Goal: Task Accomplishment & Management: Manage account settings

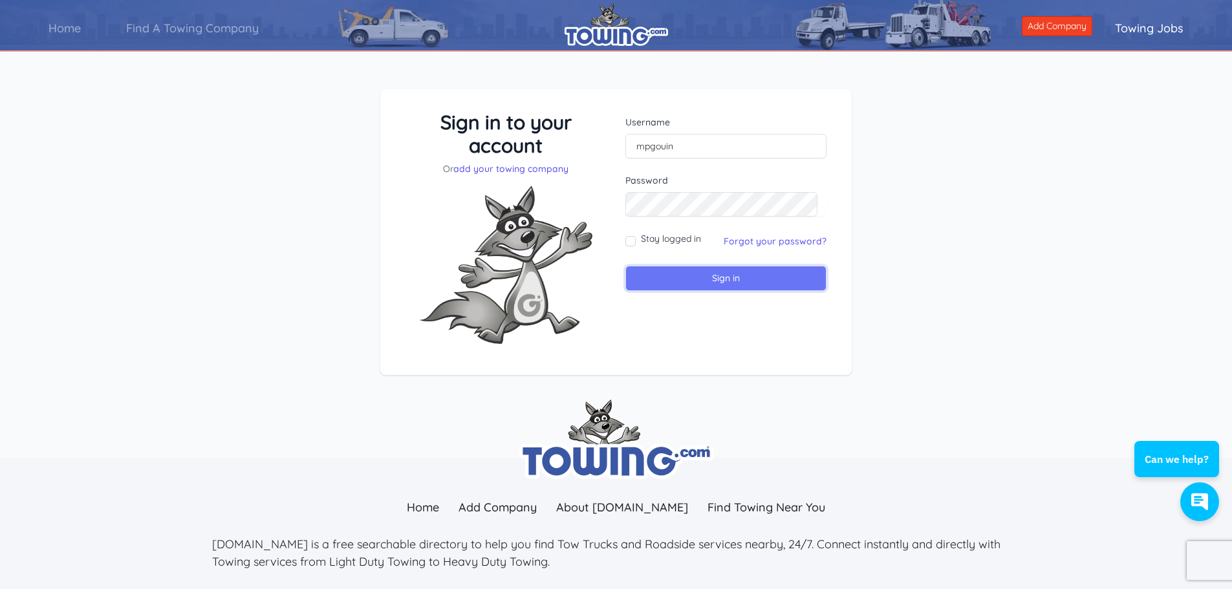
click at [738, 284] on input "Sign in" at bounding box center [726, 278] width 201 height 25
click at [750, 238] on link "Forgot your password?" at bounding box center [775, 241] width 103 height 12
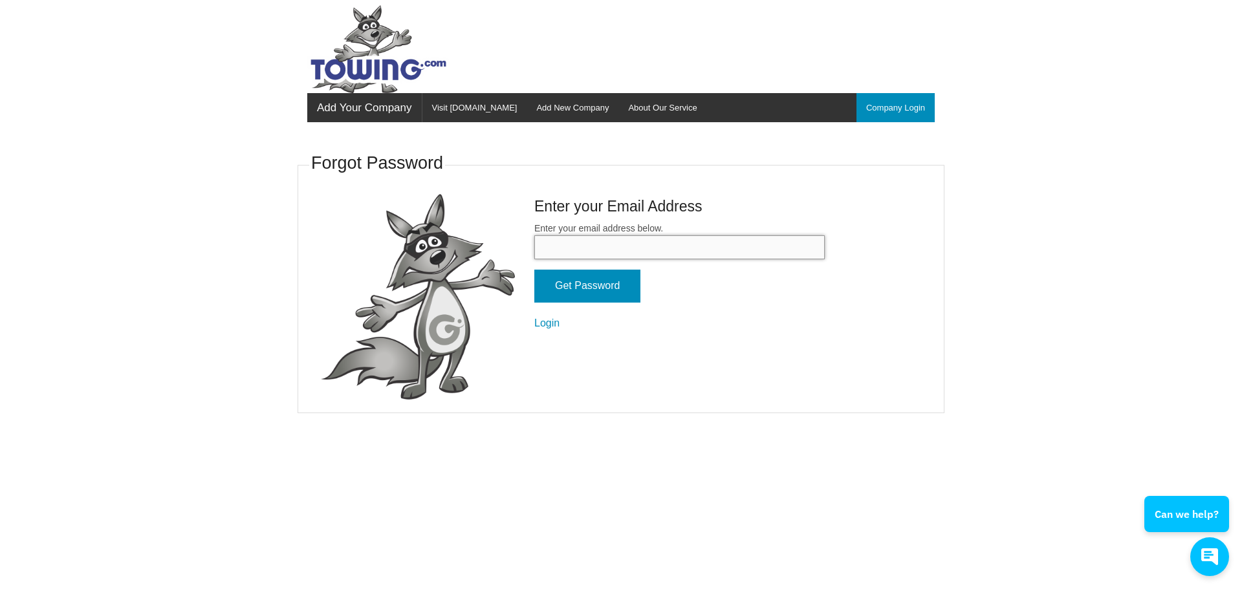
click at [586, 248] on input "Enter your email address below." at bounding box center [679, 247] width 290 height 24
type input "gouinservices@gmail.com"
click at [578, 274] on input "Get Password" at bounding box center [587, 286] width 106 height 33
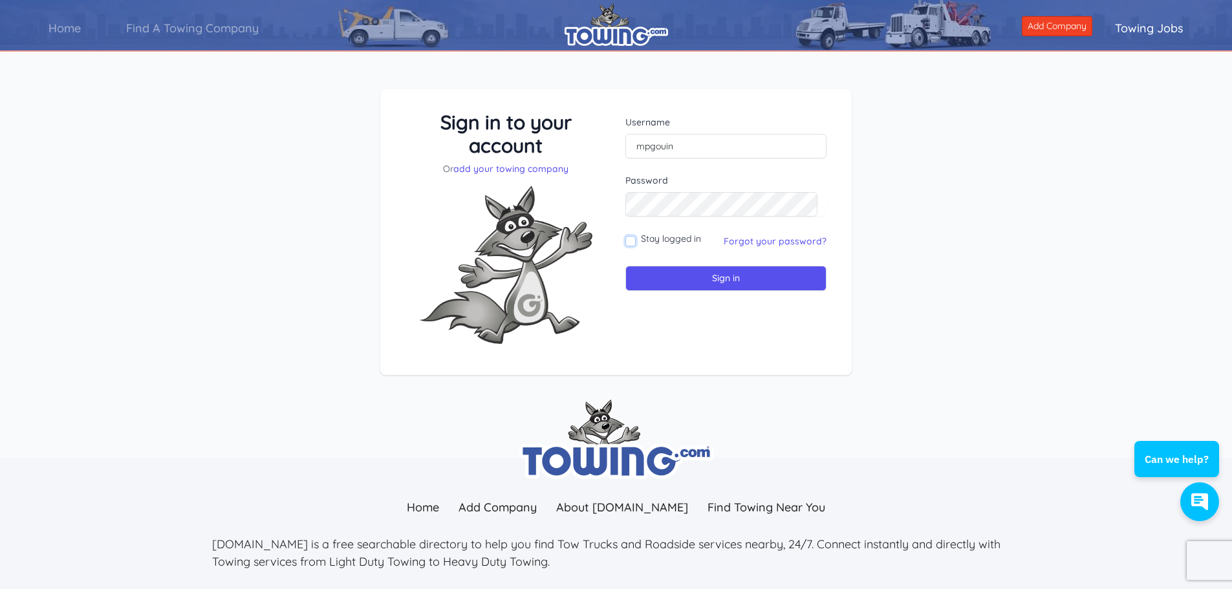
click at [629, 239] on input "Stay logged in" at bounding box center [631, 241] width 10 height 10
checkbox input "true"
click at [725, 277] on input "Sign in" at bounding box center [726, 278] width 201 height 25
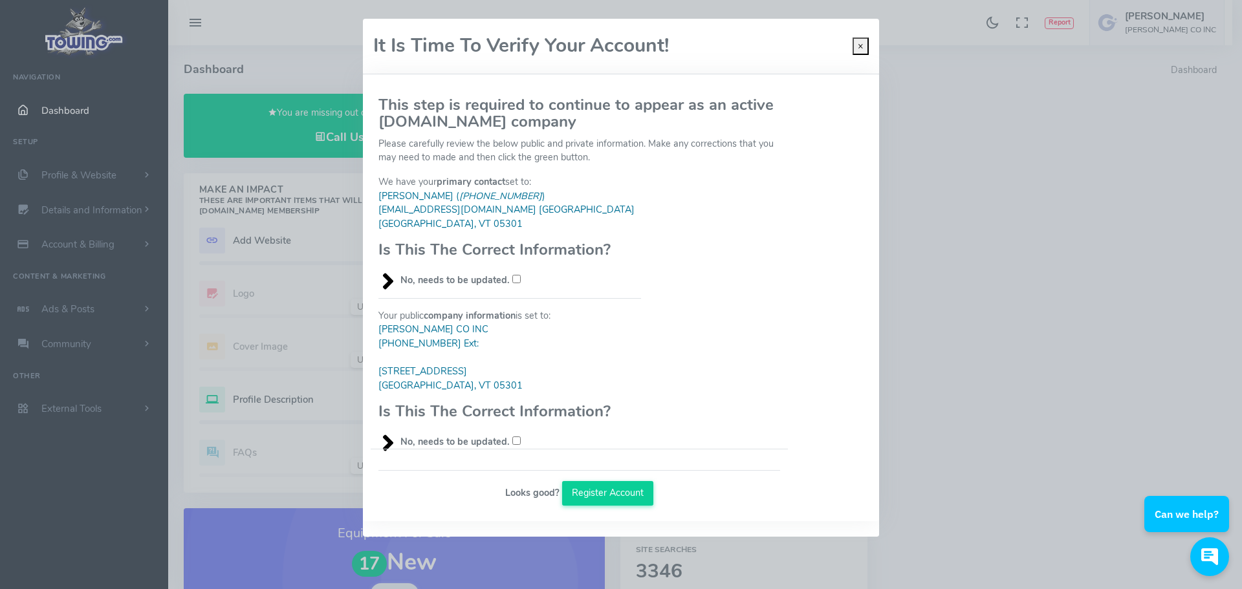
click at [512, 277] on input "No, needs to be updated." at bounding box center [516, 279] width 8 height 8
checkbox input "true"
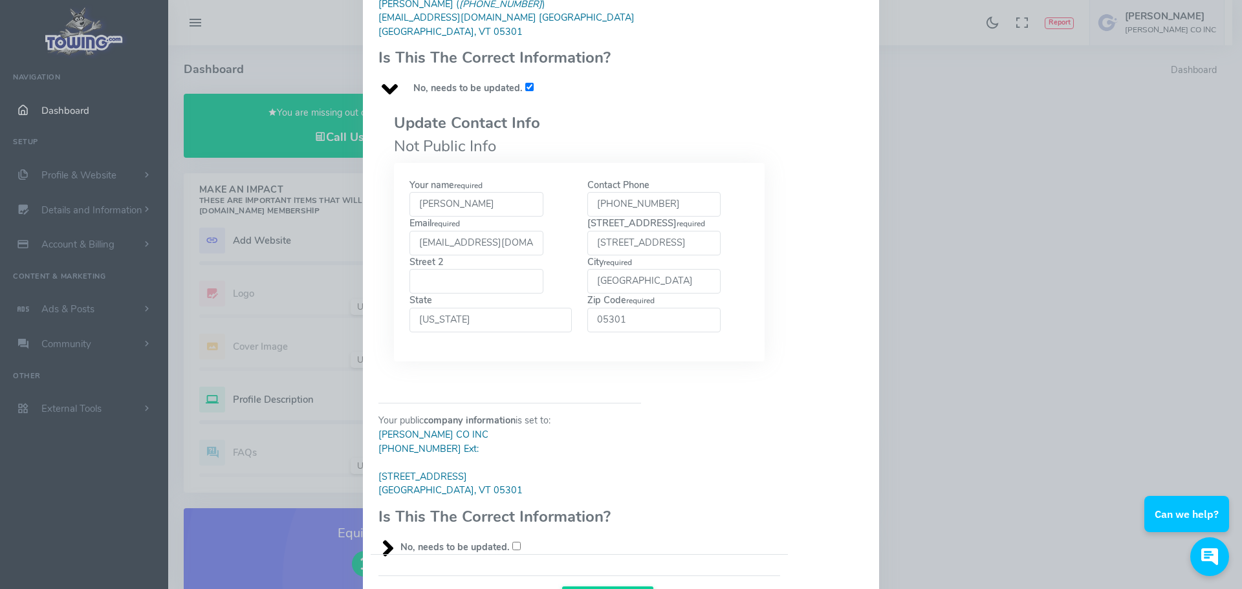
scroll to position [194, 0]
drag, startPoint x: 663, startPoint y: 209, endPoint x: 543, endPoint y: 210, distance: 120.3
click at [547, 211] on div "Your name required MICHAEL GOUIN Contact Phone (802)490-1460 required required …" at bounding box center [579, 261] width 355 height 168
type input "8022571800"
click at [542, 221] on div "Email required GOUINSERVICES@GMAIL.COM" at bounding box center [491, 234] width 178 height 39
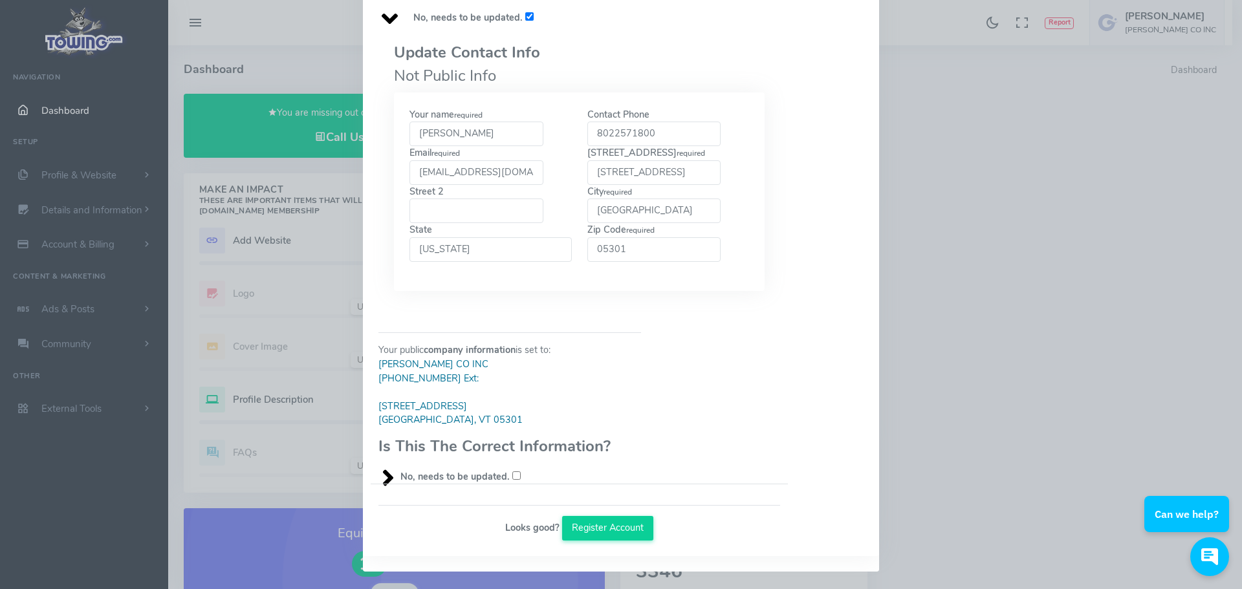
scroll to position [264, 0]
click at [512, 477] on input "No, needs to be updated." at bounding box center [516, 474] width 8 height 8
checkbox input "true"
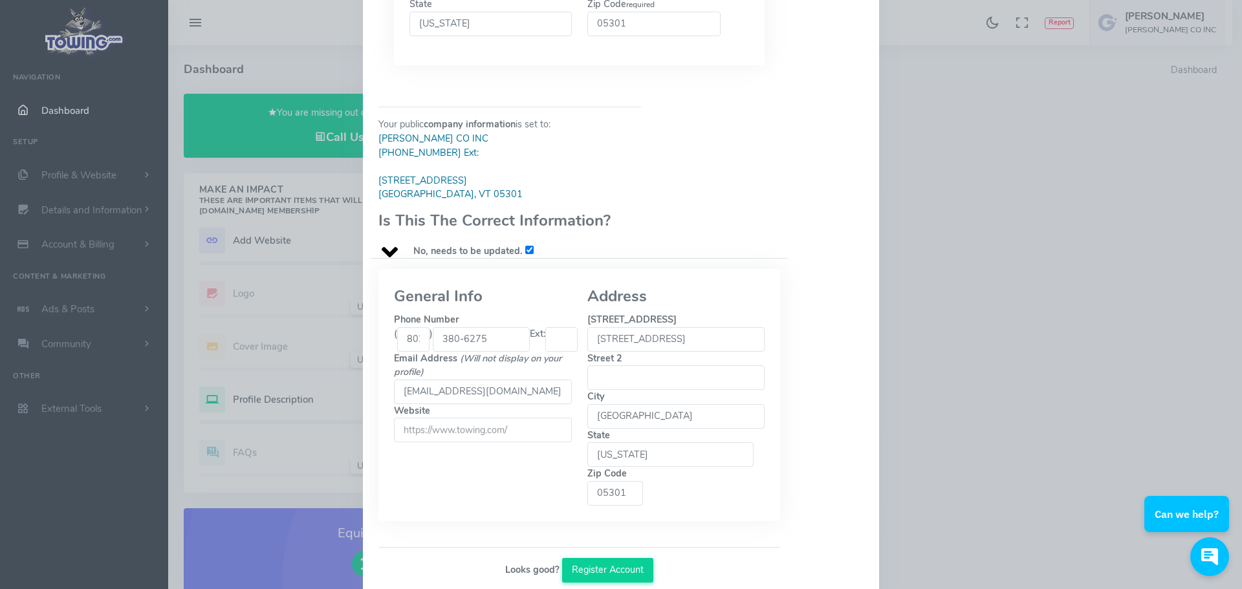
scroll to position [493, 0]
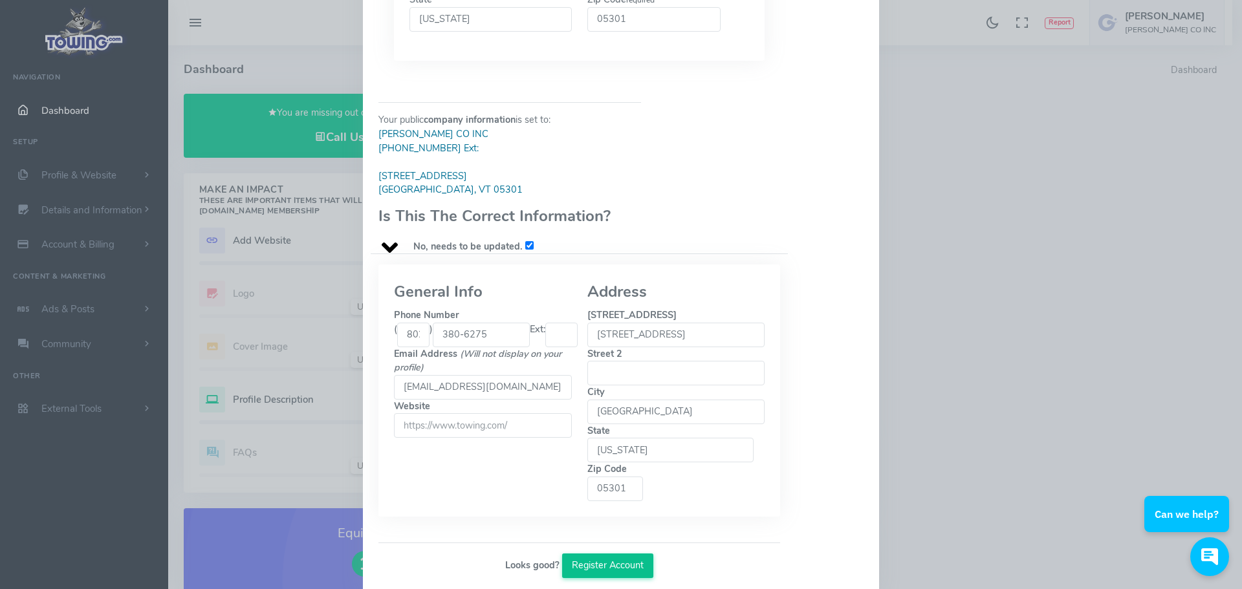
click at [585, 554] on button "Register Account" at bounding box center [608, 566] width 92 height 25
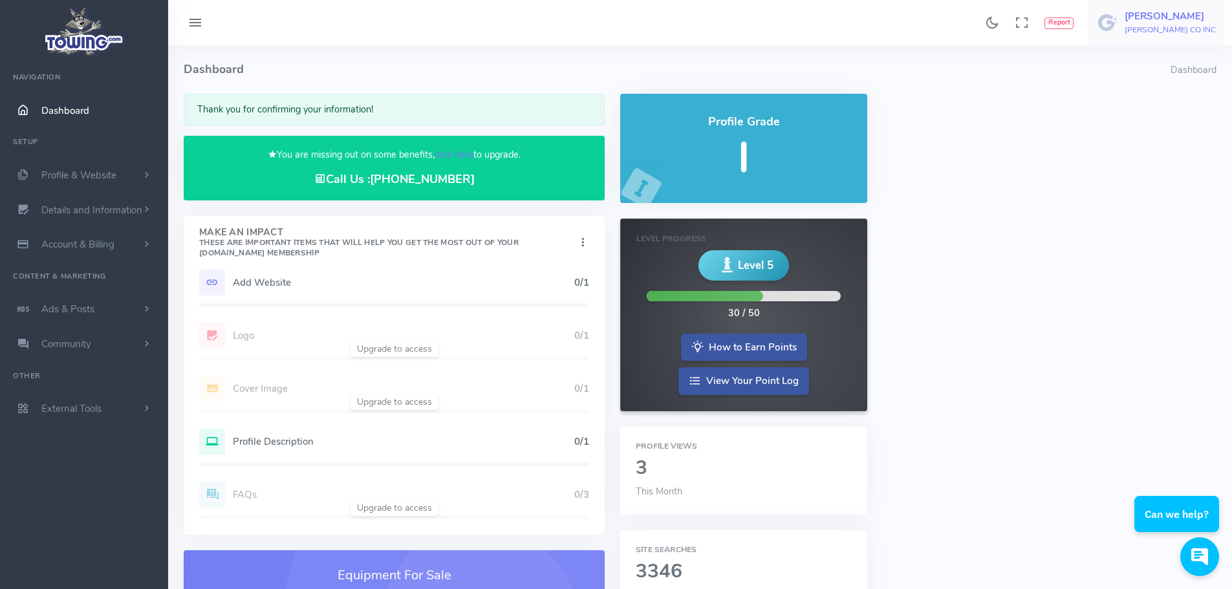
click at [1167, 21] on h5 "[PERSON_NAME]" at bounding box center [1170, 16] width 91 height 10
click at [1163, 74] on span "Account Settings" at bounding box center [1163, 78] width 71 height 13
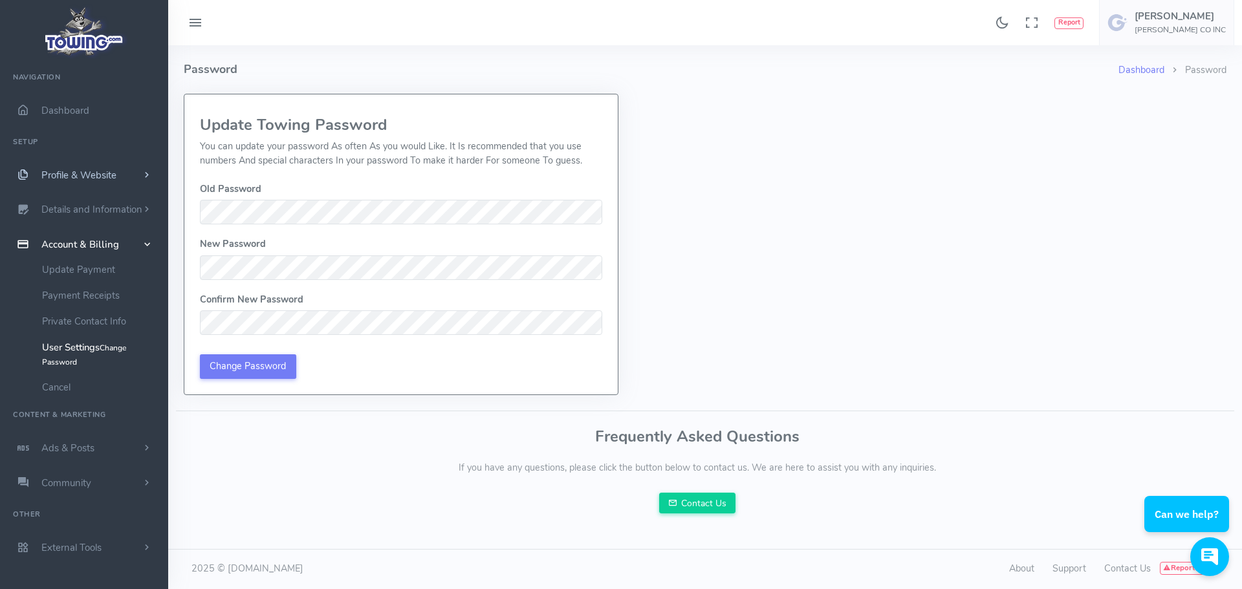
click at [80, 172] on span "Profile & Website" at bounding box center [78, 175] width 75 height 13
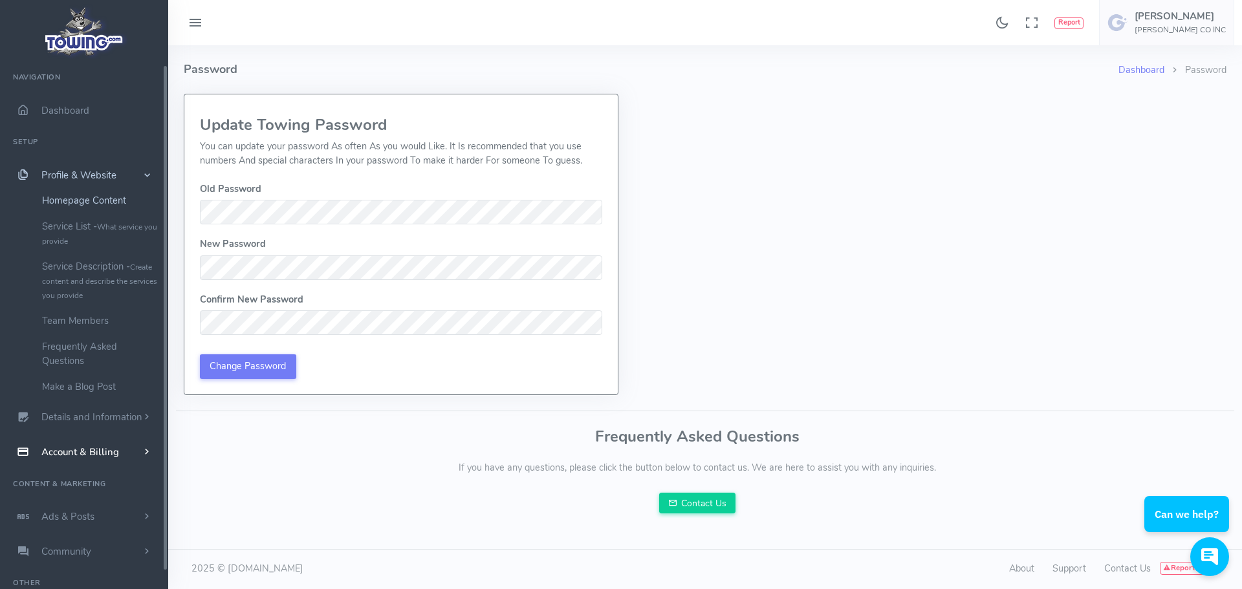
scroll to position [39, 0]
